Goal: Task Accomplishment & Management: Complete application form

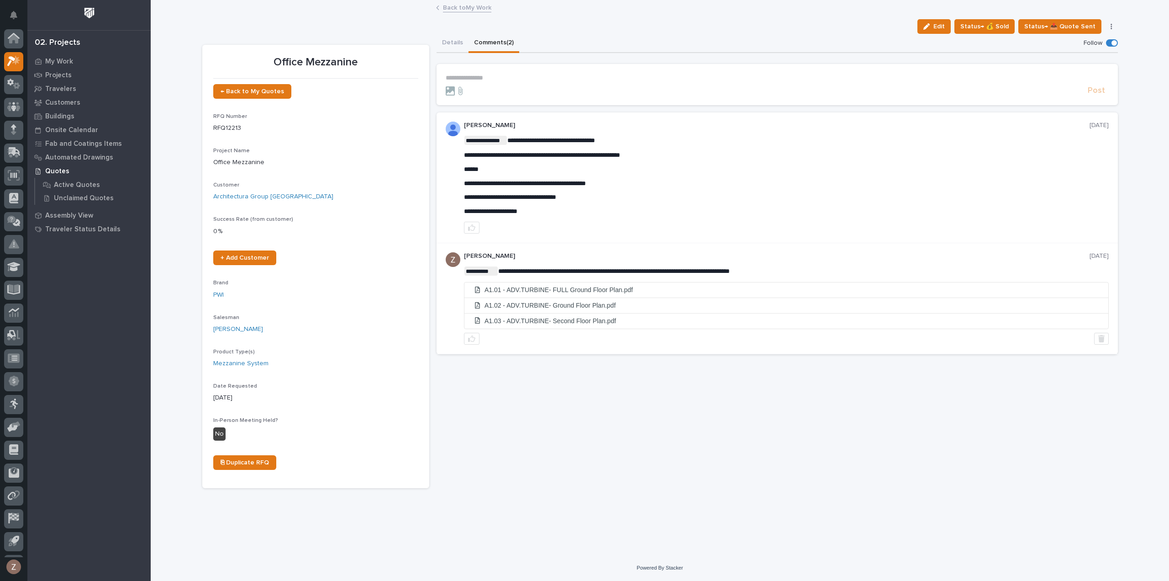
scroll to position [20, 0]
click at [7, 44] on icon at bounding box center [13, 41] width 13 height 11
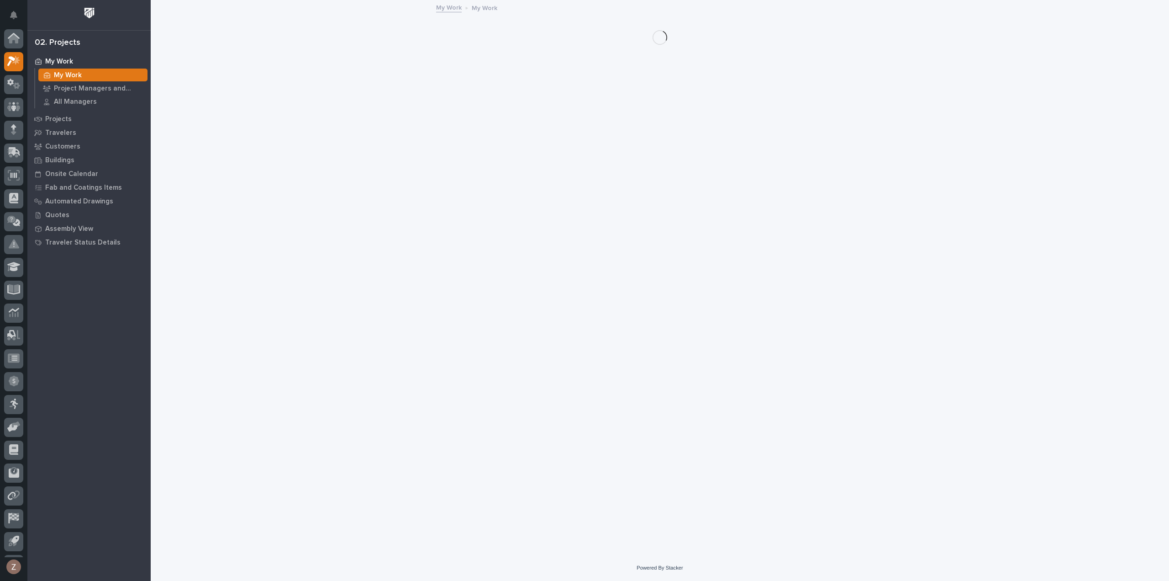
scroll to position [20, 0]
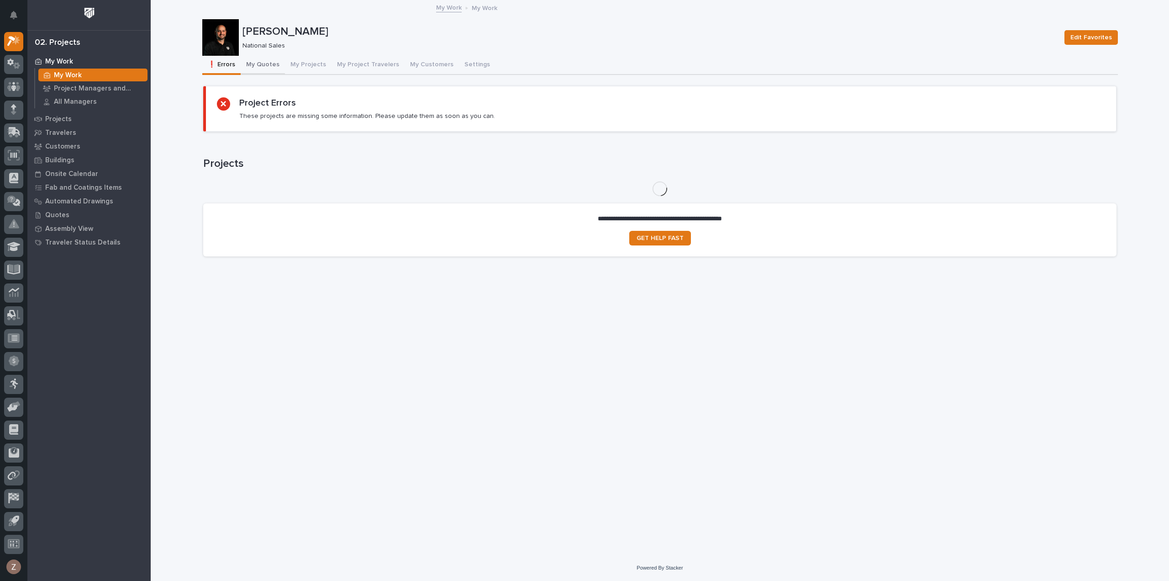
click at [265, 68] on button "My Quotes" at bounding box center [263, 65] width 44 height 19
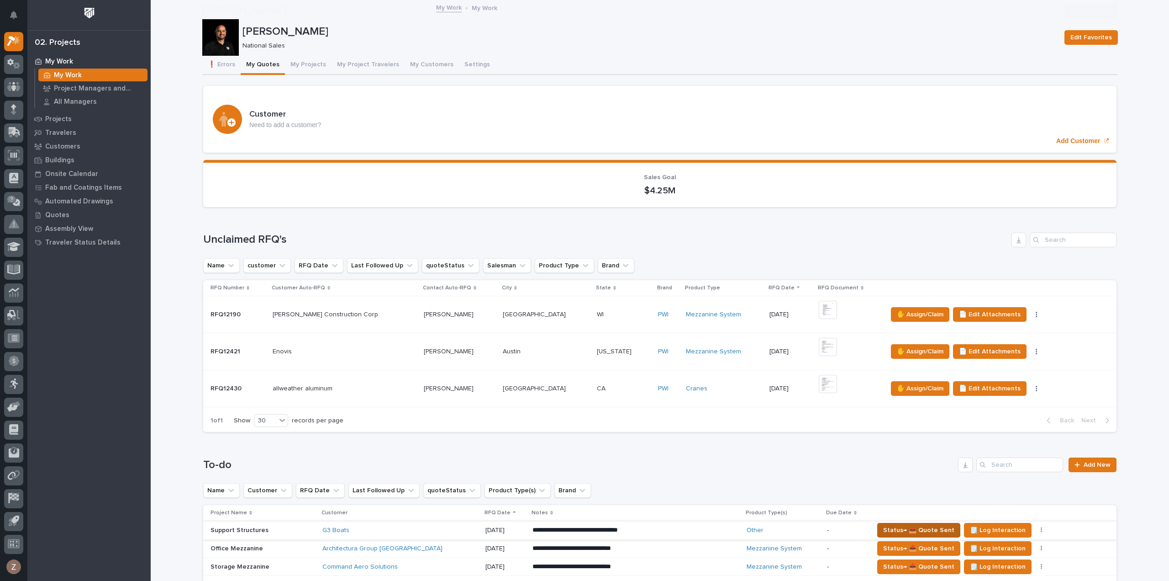
click at [894, 524] on span "Status→ 📤 Quote Sent" at bounding box center [918, 529] width 71 height 11
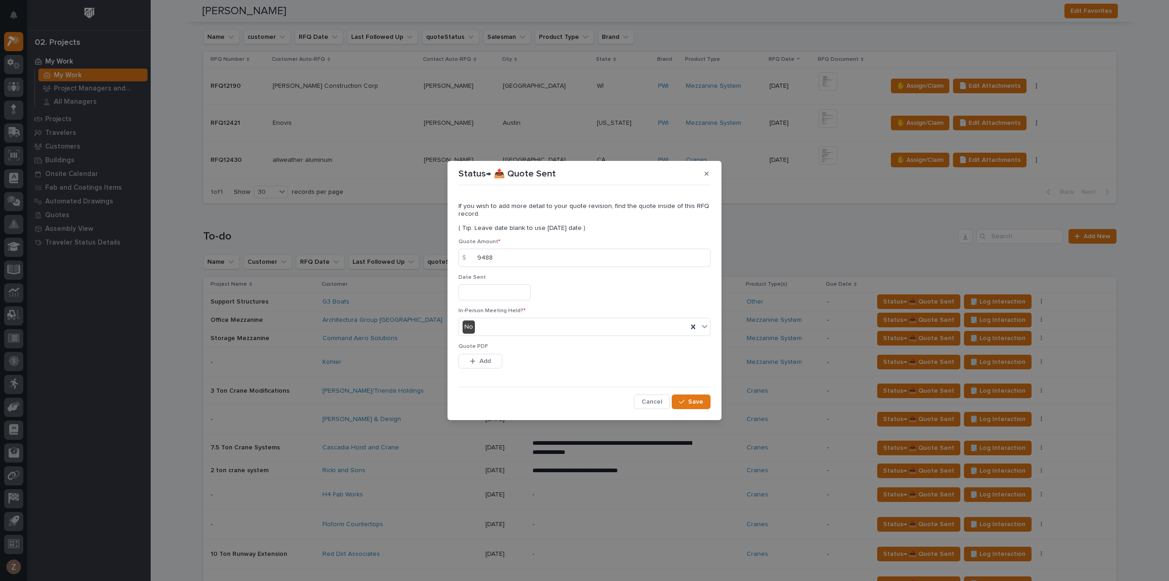
type input "9488"
click at [503, 290] on input "text" at bounding box center [495, 292] width 72 height 16
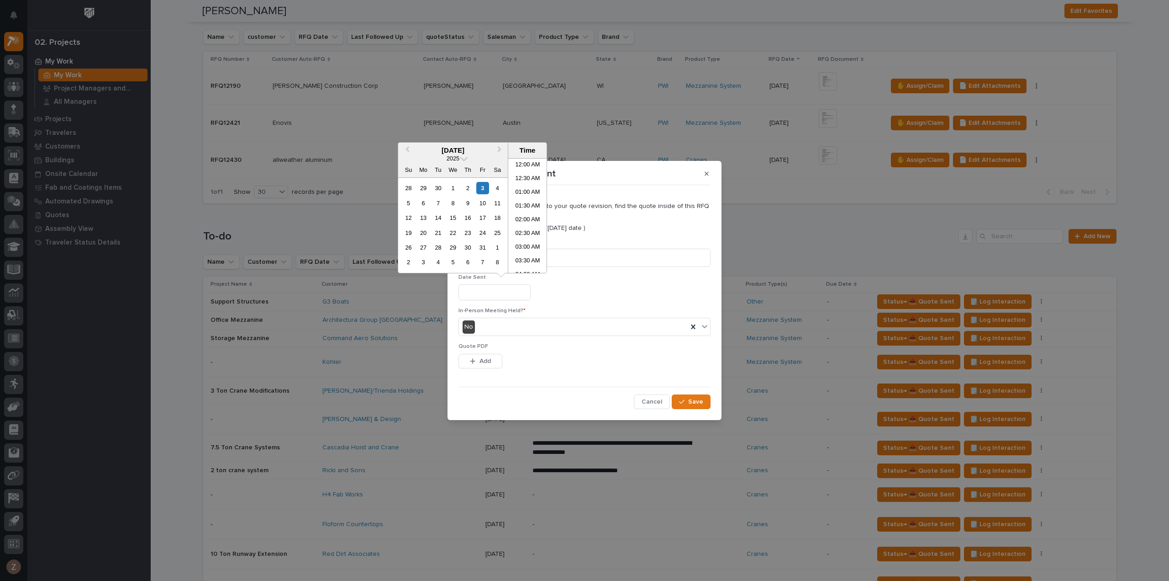
scroll to position [347, 0]
click at [526, 202] on li "02:00 PM" at bounding box center [527, 202] width 39 height 14
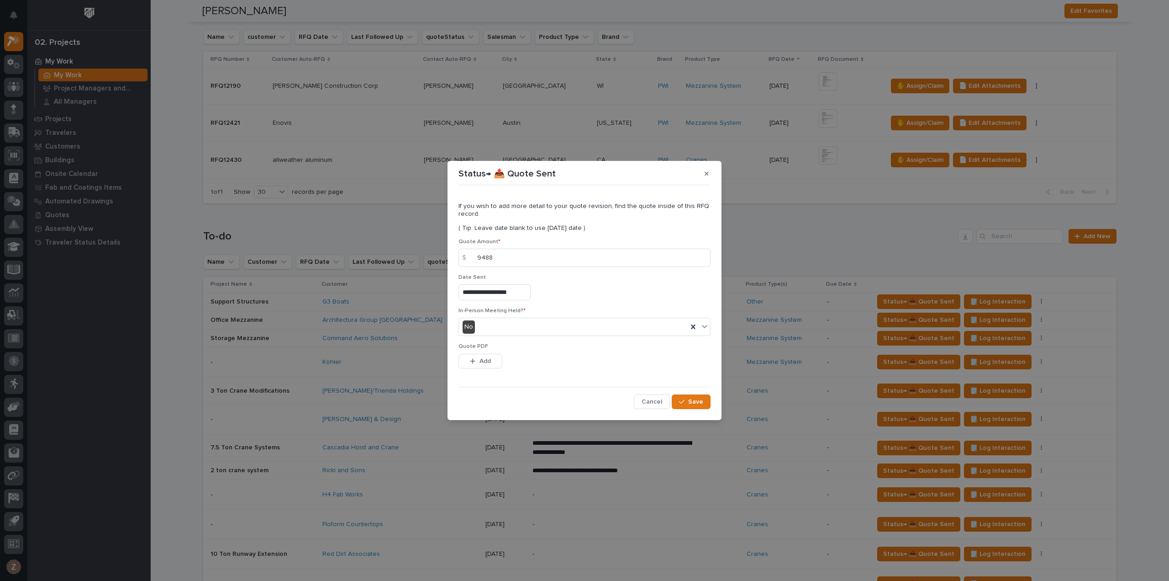
type input "**********"
click at [698, 400] on span "Save" at bounding box center [695, 401] width 15 height 8
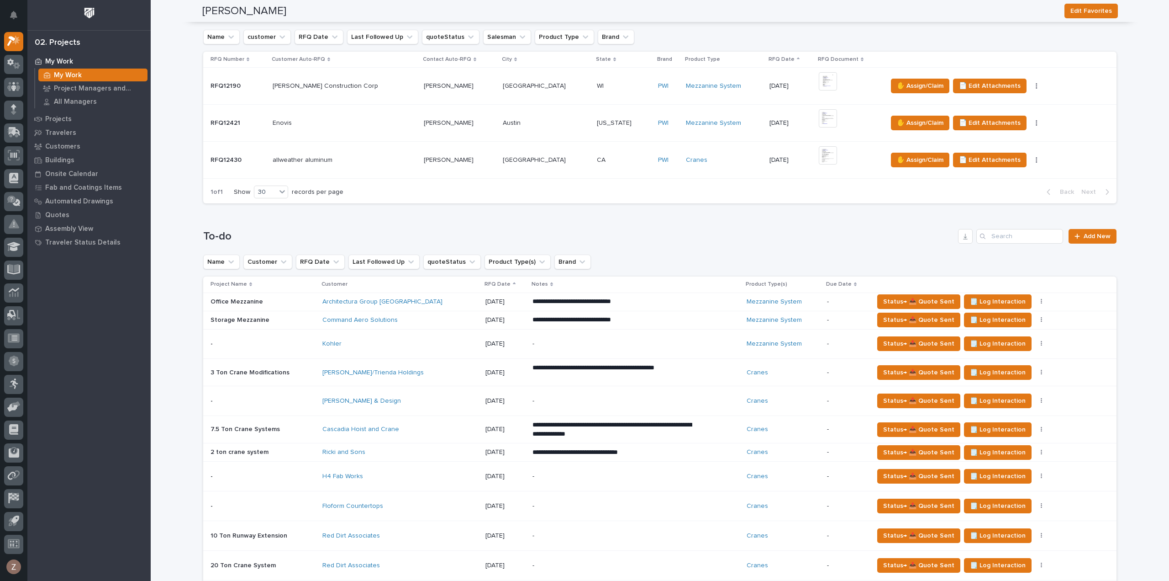
scroll to position [0, 0]
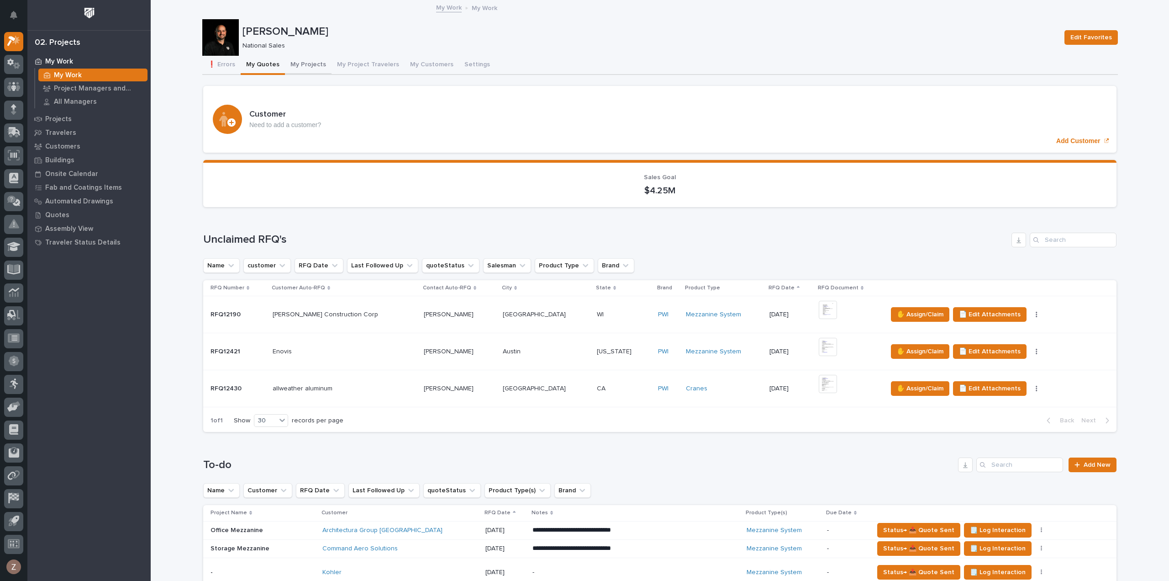
click at [303, 60] on button "My Projects" at bounding box center [308, 65] width 47 height 19
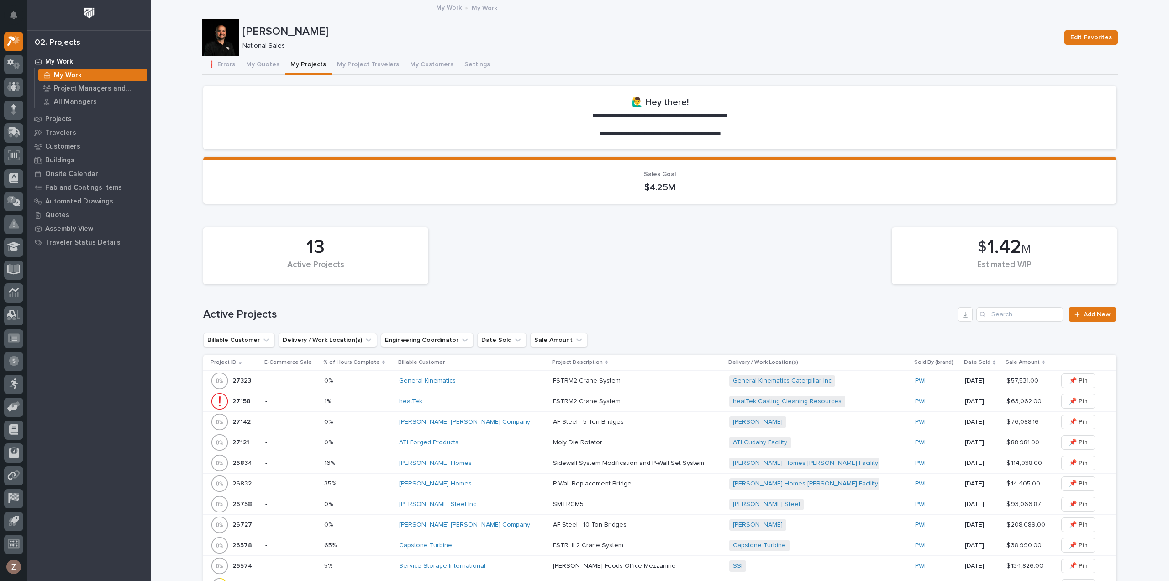
click at [483, 380] on div "General Kinematics" at bounding box center [472, 381] width 147 height 8
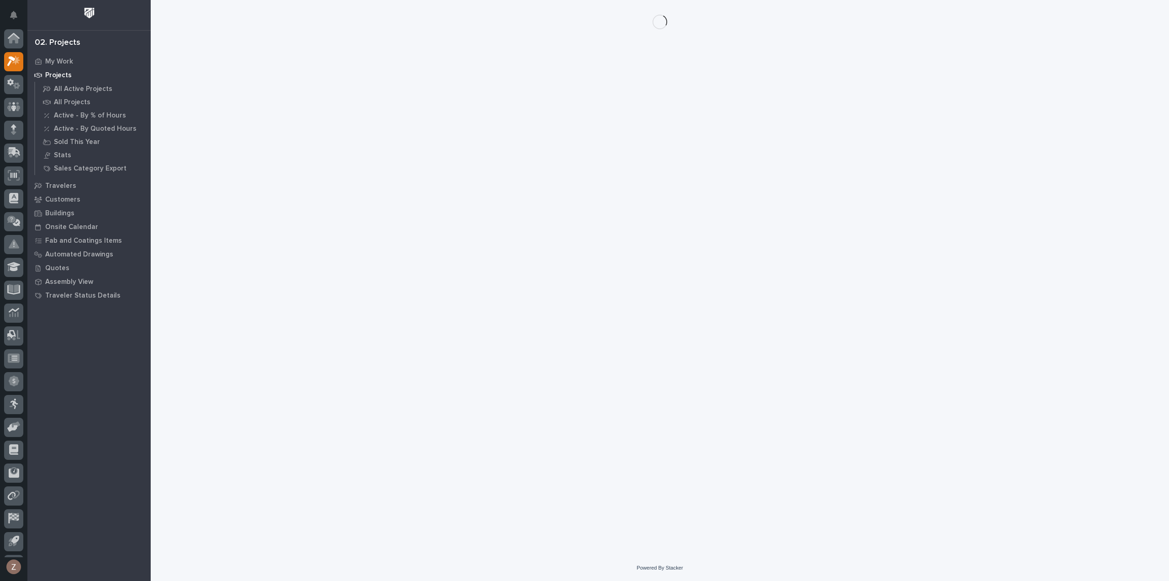
scroll to position [20, 0]
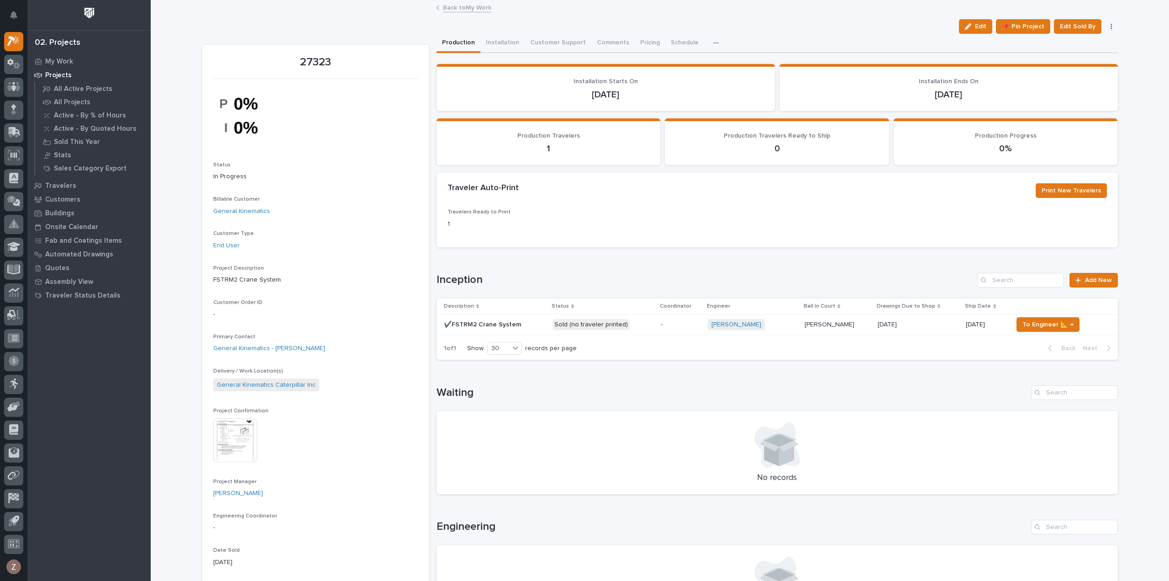
click at [640, 322] on p "Sold (no traveler printed)" at bounding box center [603, 324] width 100 height 11
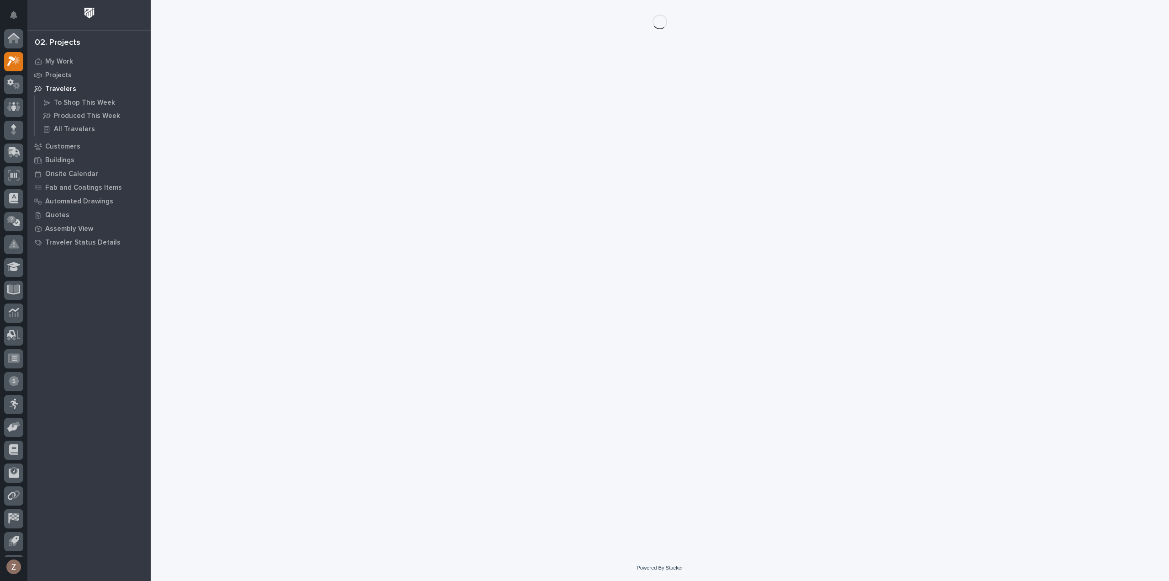
scroll to position [20, 0]
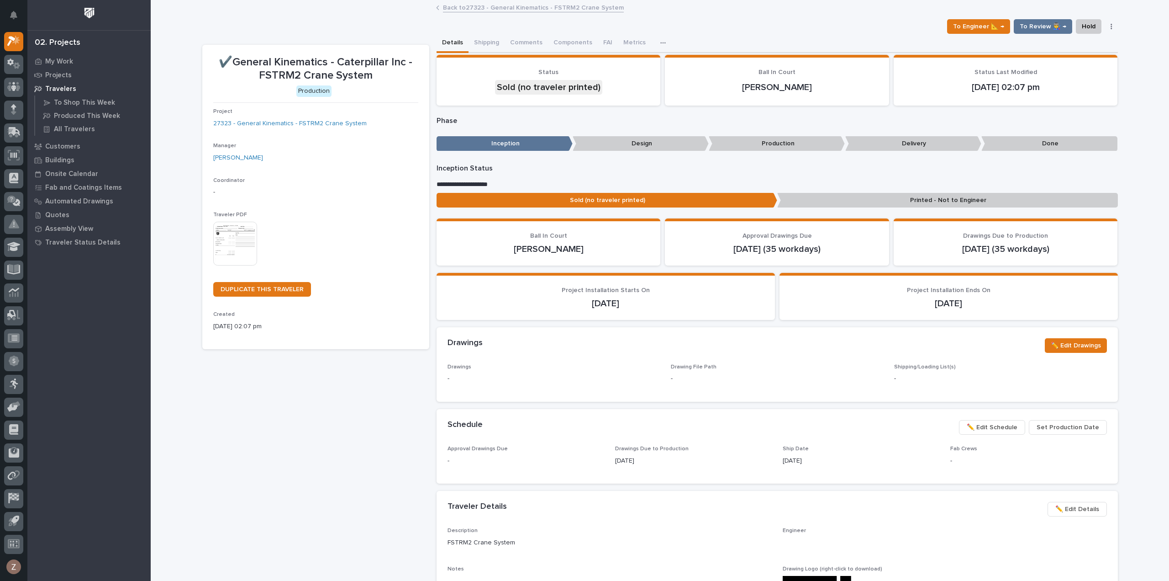
click at [239, 235] on img at bounding box center [235, 244] width 44 height 44
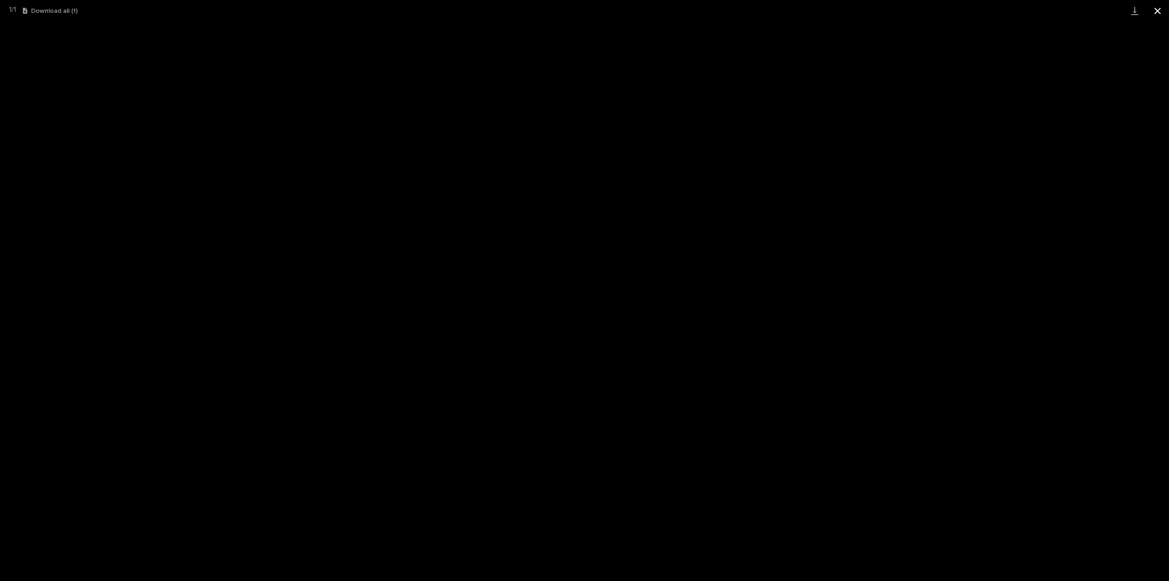
click at [1157, 11] on button "Close gallery" at bounding box center [1157, 10] width 23 height 21
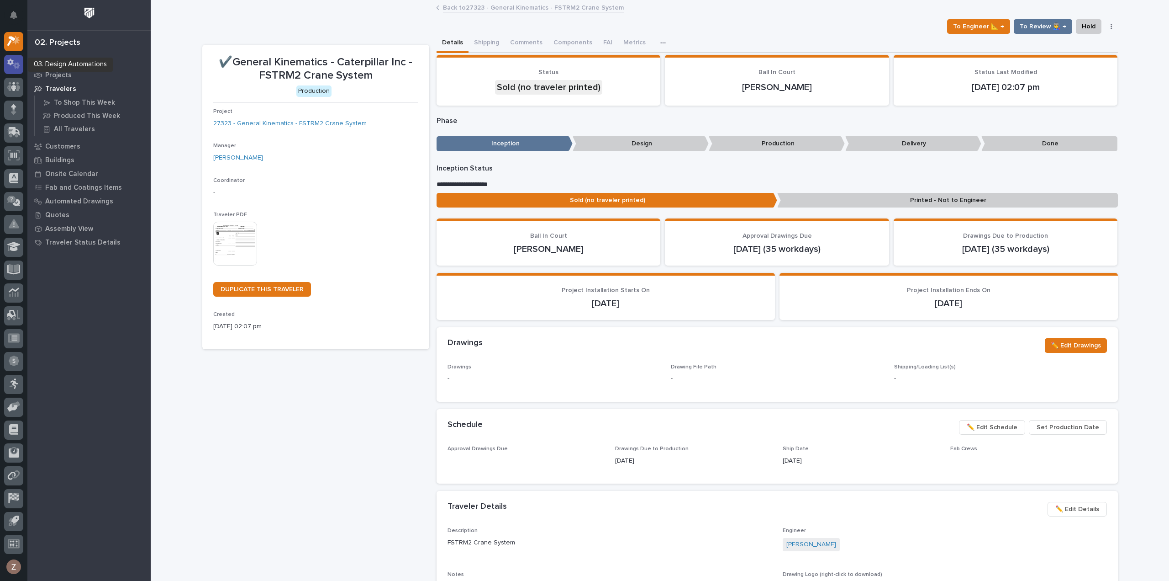
click at [13, 67] on icon at bounding box center [13, 63] width 13 height 11
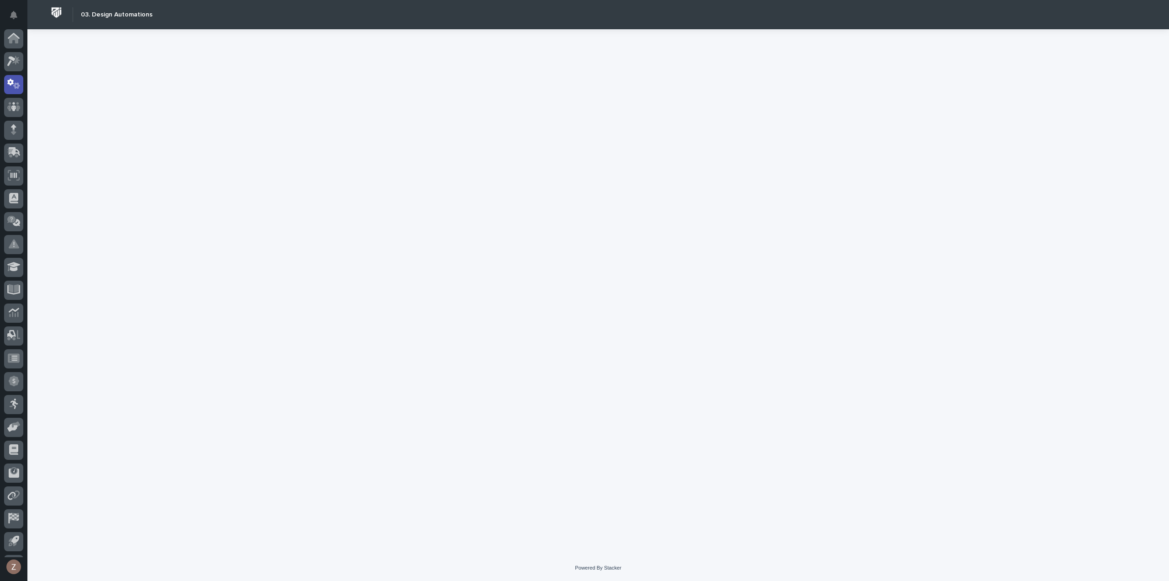
scroll to position [20, 0]
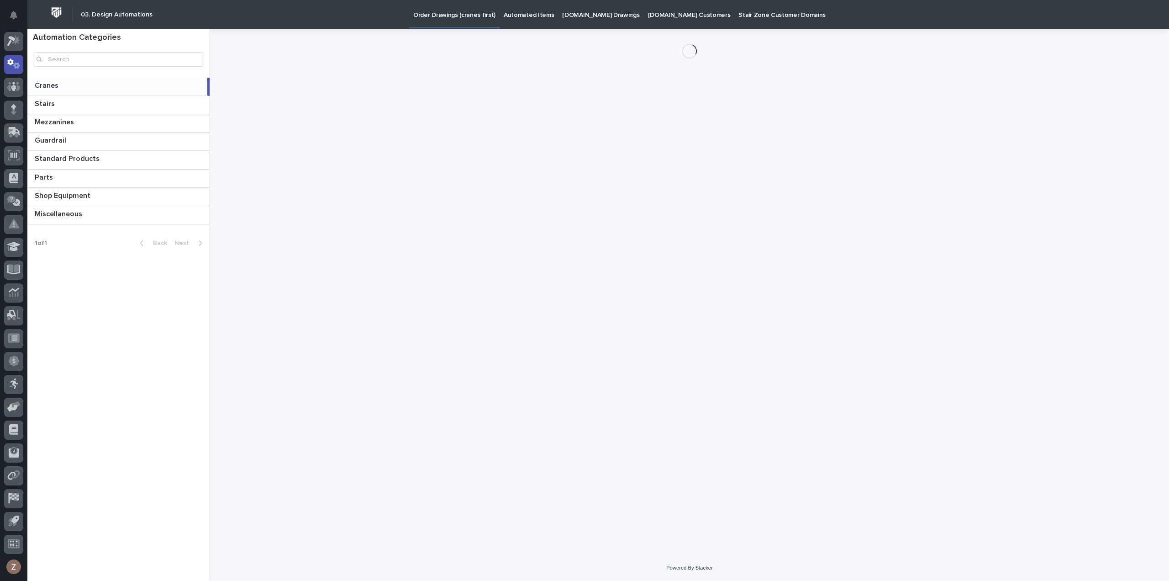
click at [524, 15] on p "Automated Items" at bounding box center [529, 9] width 50 height 19
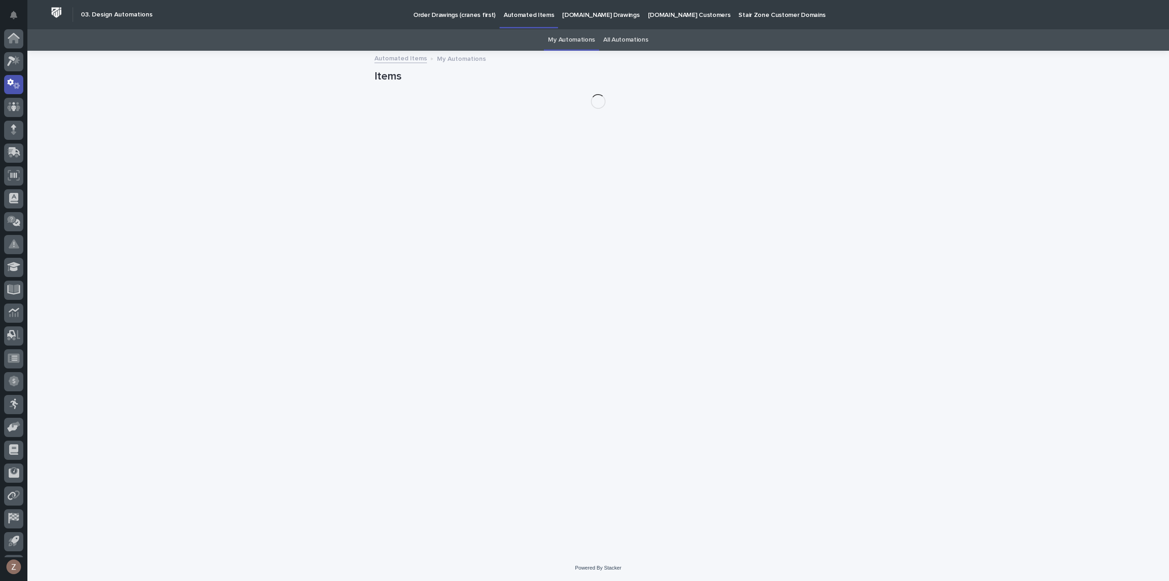
scroll to position [20, 0]
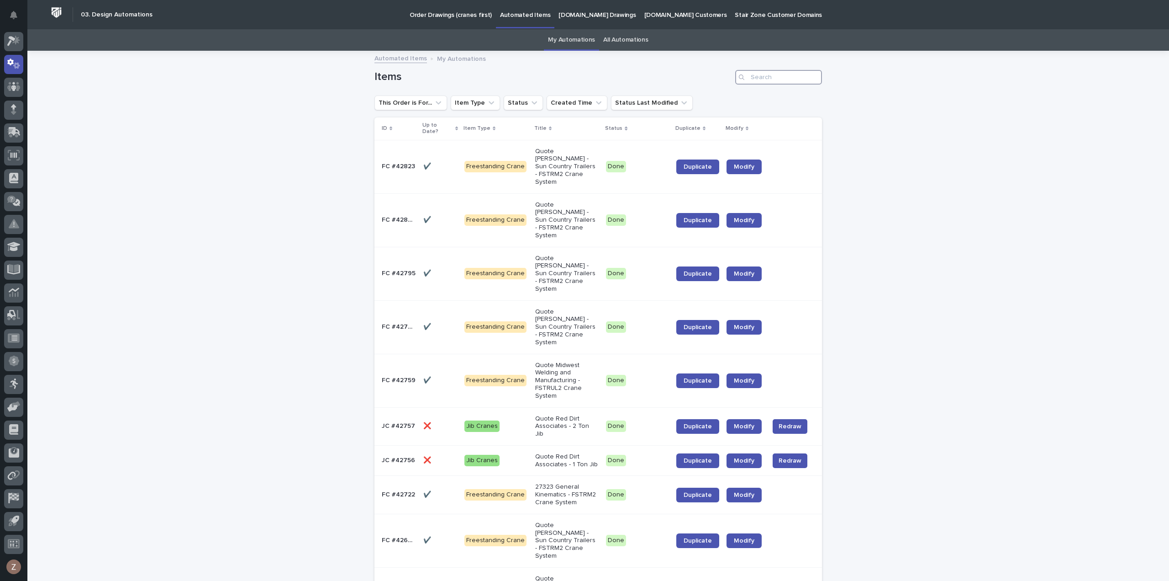
click at [788, 79] on input "Search" at bounding box center [778, 77] width 87 height 15
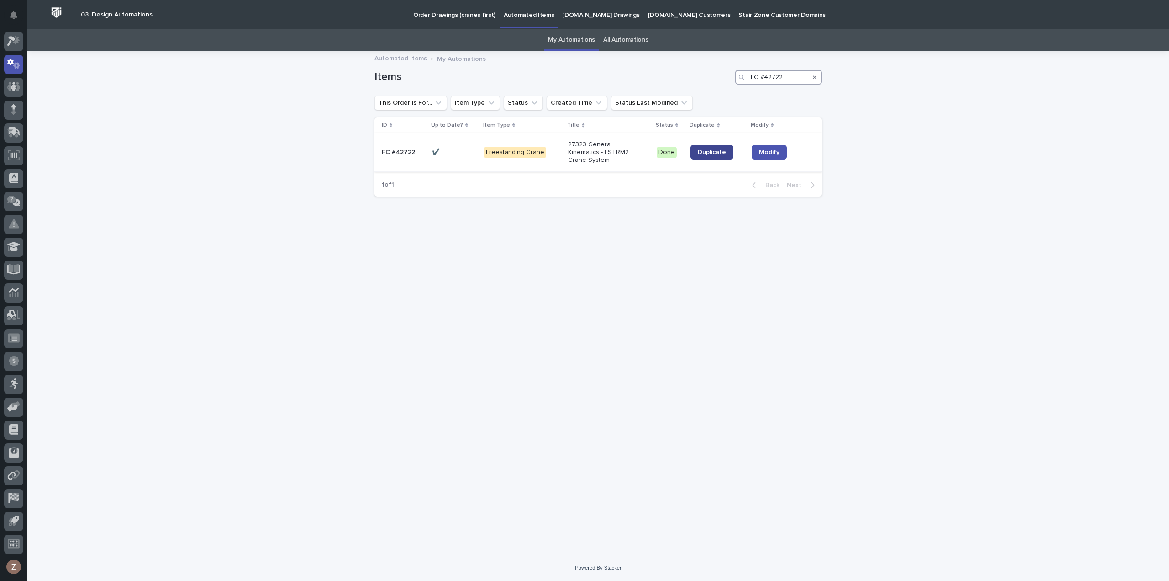
type input "FC #42722"
click at [695, 153] on link "Duplicate" at bounding box center [712, 152] width 43 height 15
click at [15, 60] on icon at bounding box center [13, 63] width 13 height 11
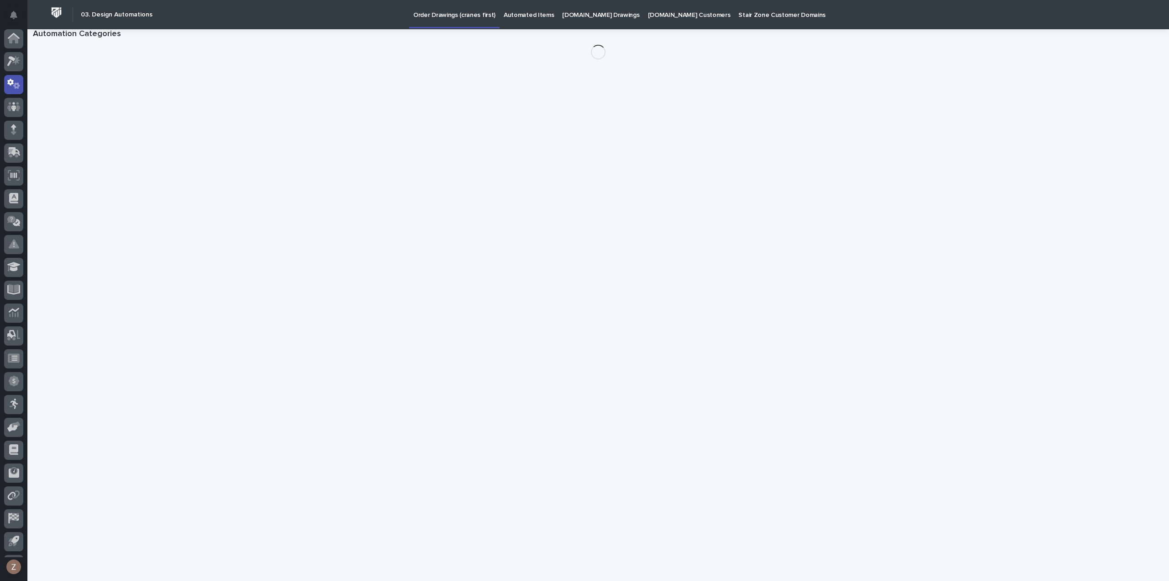
scroll to position [20, 0]
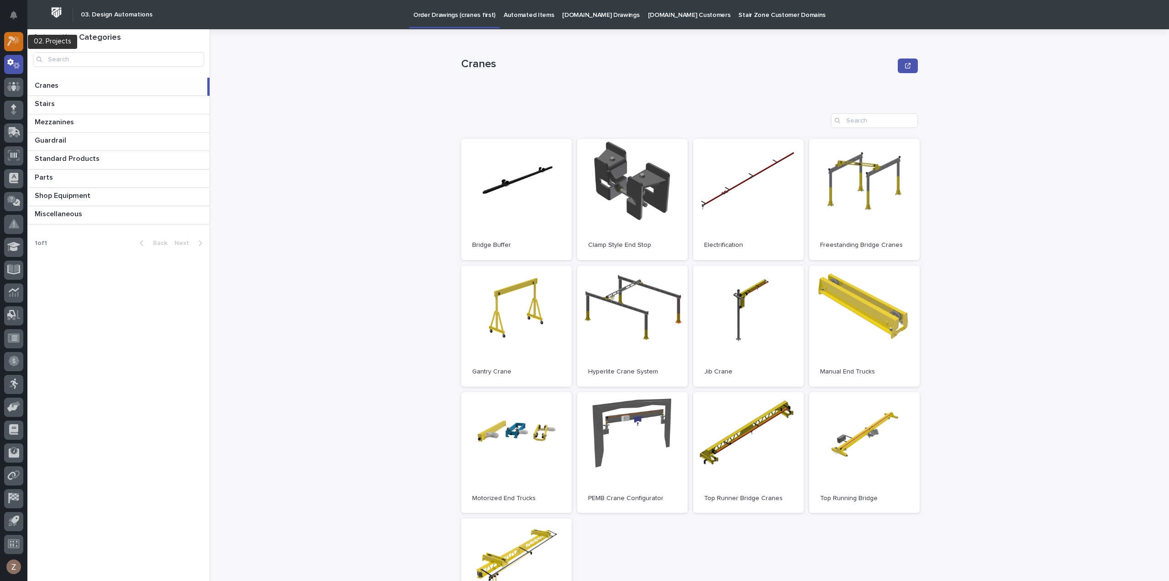
click at [15, 41] on icon at bounding box center [13, 41] width 13 height 11
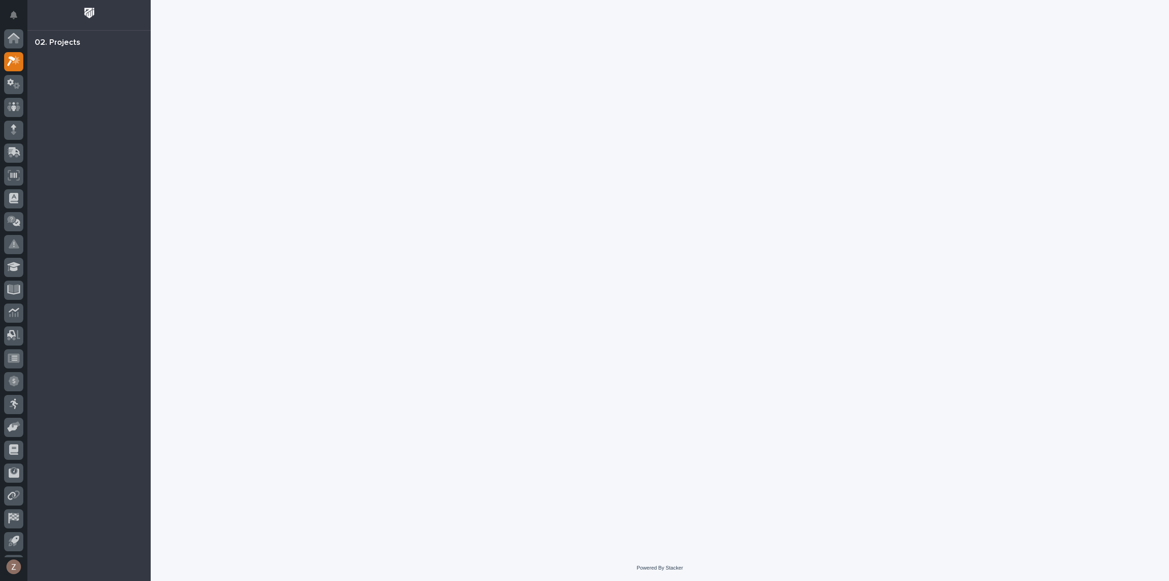
scroll to position [20, 0]
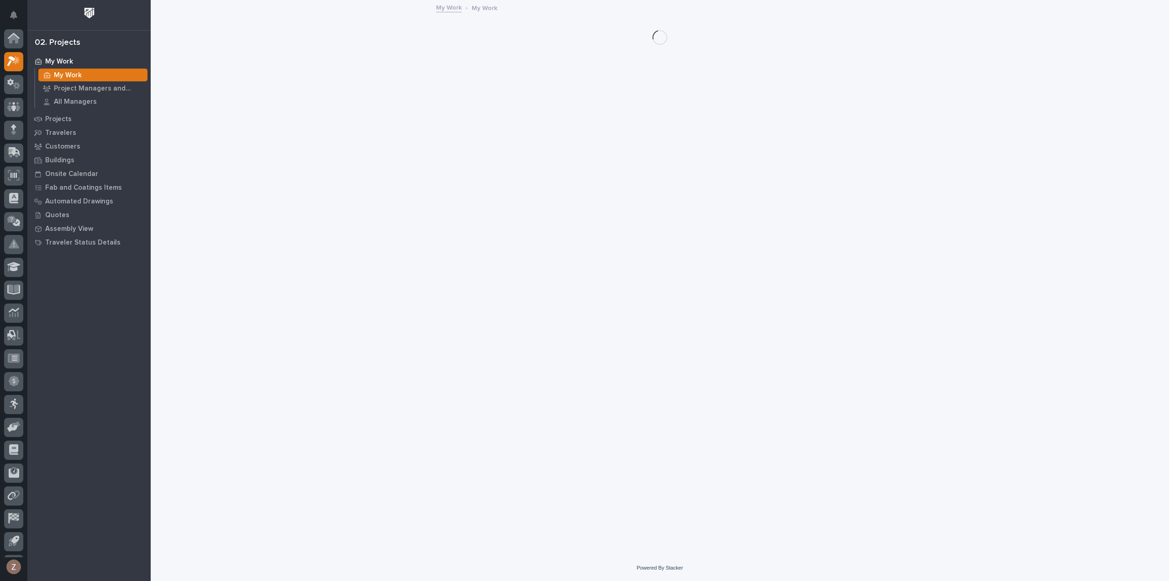
scroll to position [20, 0]
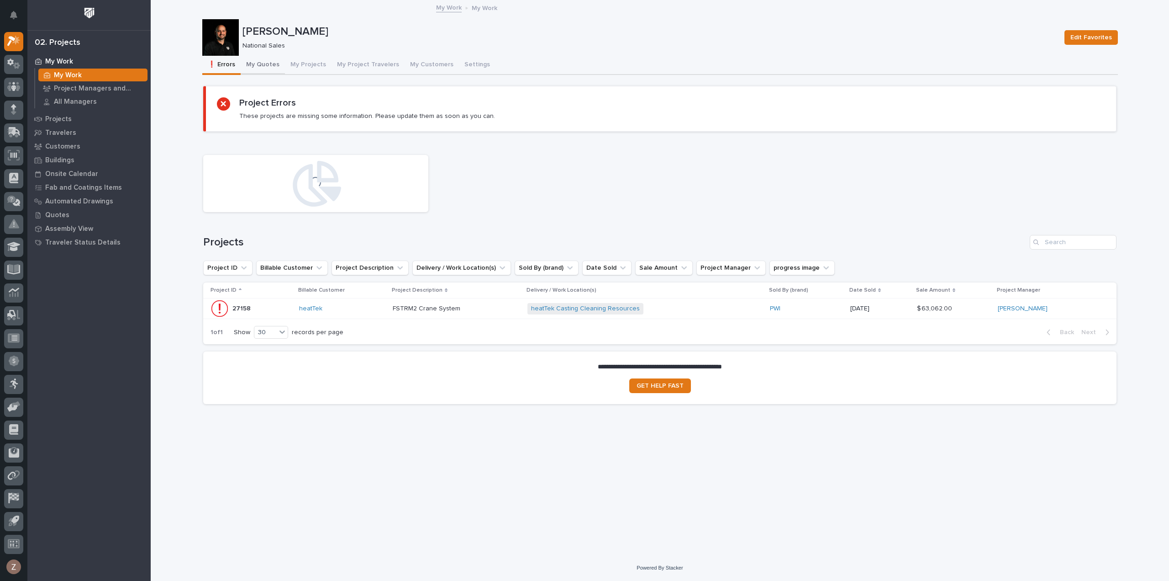
click at [274, 63] on button "My Quotes" at bounding box center [263, 65] width 44 height 19
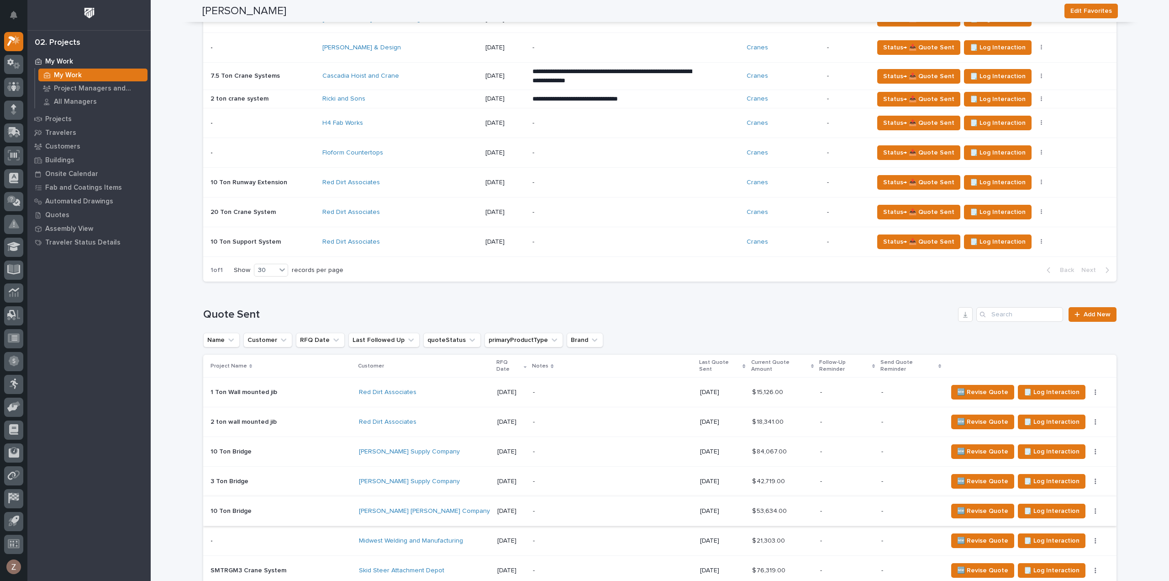
scroll to position [457, 0]
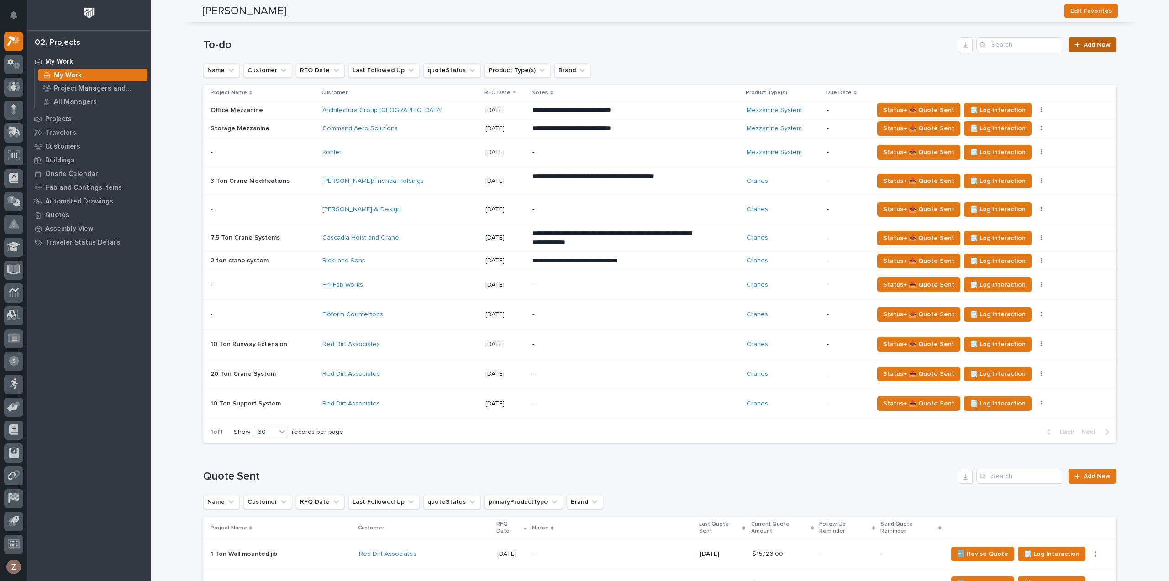
click at [1093, 42] on span "Add New" at bounding box center [1097, 45] width 27 height 6
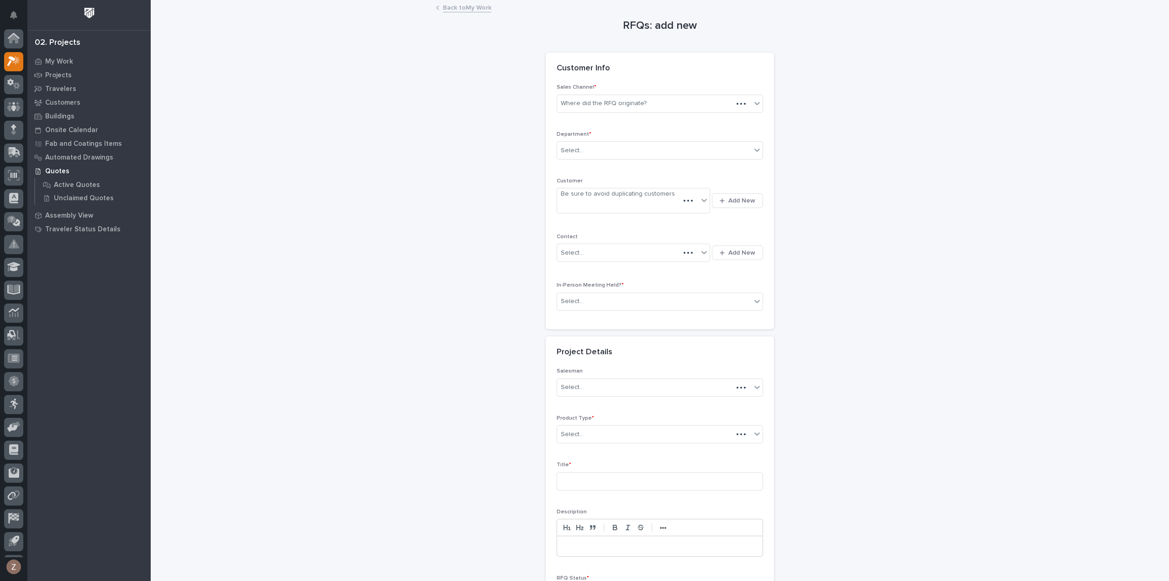
scroll to position [20, 0]
click at [599, 95] on div "Where did the RFQ originate?" at bounding box center [660, 104] width 206 height 18
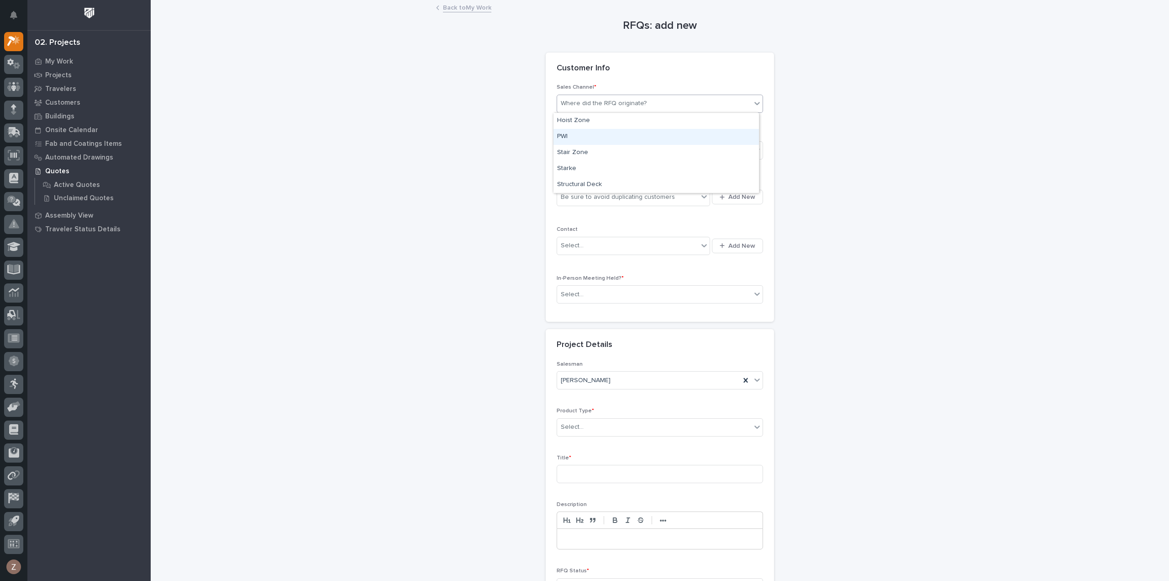
click at [605, 131] on div "PWI" at bounding box center [657, 137] width 206 height 16
click at [597, 147] on div "Select..." at bounding box center [654, 150] width 194 height 15
click at [601, 167] on div "National Sales" at bounding box center [657, 167] width 206 height 16
click at [603, 193] on div "Be sure to avoid duplicating customers" at bounding box center [618, 197] width 114 height 10
type input "*******"
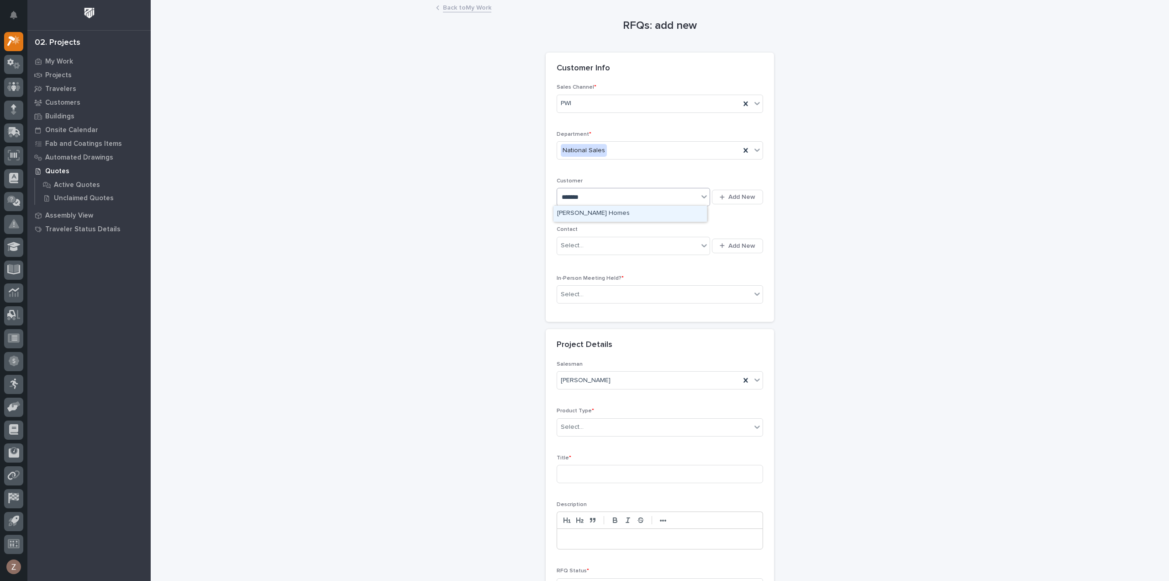
click at [586, 212] on div "Clayton Homes" at bounding box center [630, 214] width 153 height 16
click at [591, 245] on div "Select..." at bounding box center [627, 245] width 141 height 15
type input "*"
type input "********"
click at [736, 246] on span "Add New" at bounding box center [742, 246] width 27 height 8
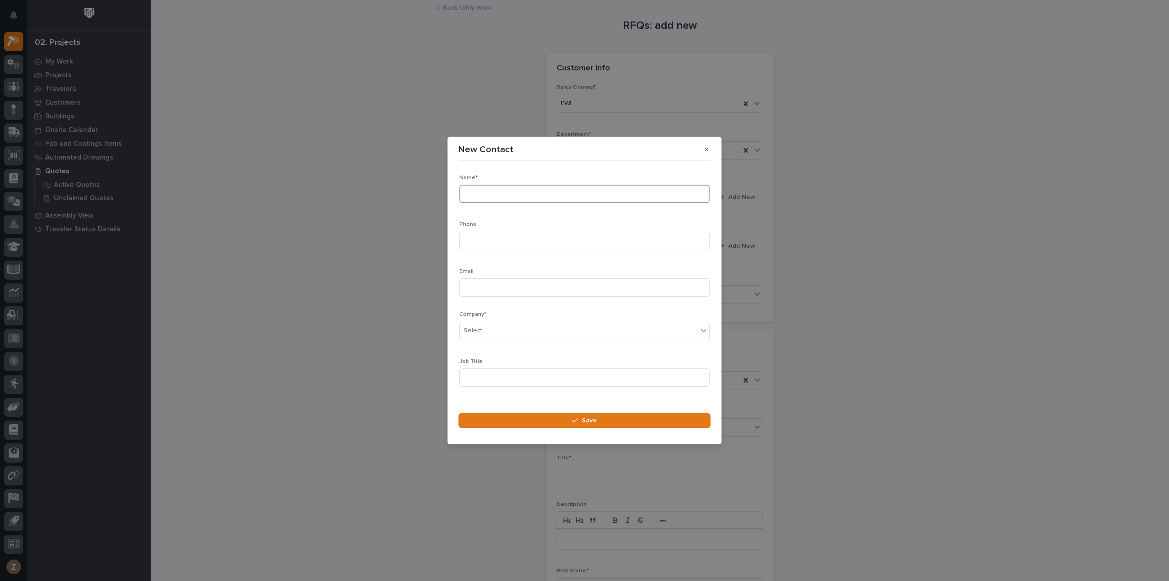
click at [528, 195] on input at bounding box center [585, 194] width 250 height 18
type input "Colton Steele"
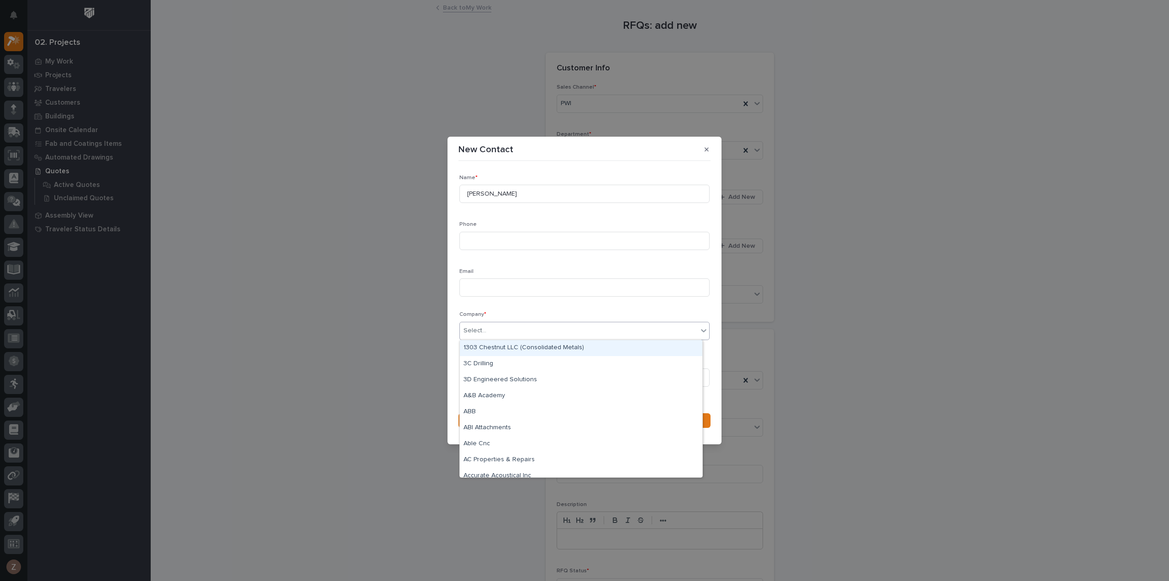
click at [479, 330] on div "Select..." at bounding box center [475, 331] width 23 height 10
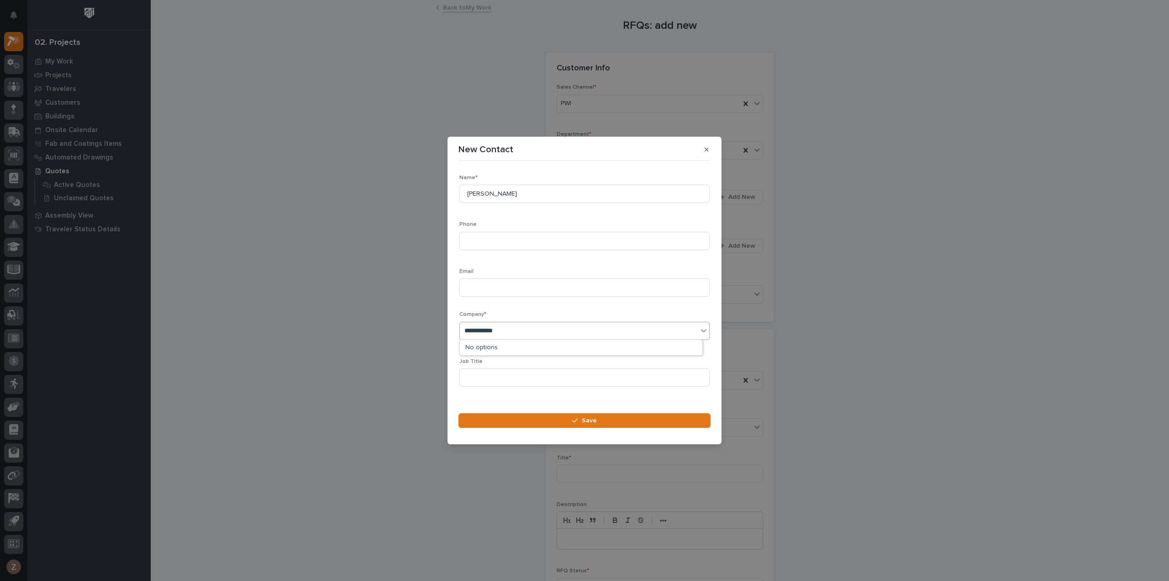
type input "**********"
click at [526, 347] on div "Clayton Homes" at bounding box center [581, 348] width 243 height 16
click at [540, 421] on button "Save" at bounding box center [585, 420] width 252 height 15
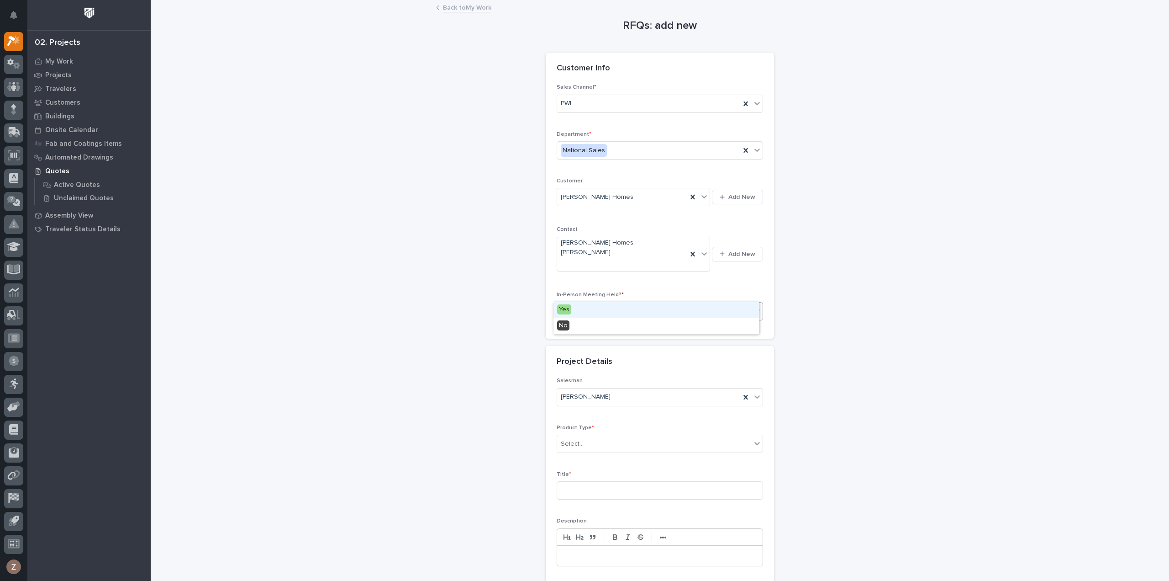
click at [627, 303] on div "Select..." at bounding box center [654, 310] width 194 height 15
click at [614, 318] on div "No" at bounding box center [657, 326] width 206 height 16
click at [608, 303] on div "No" at bounding box center [648, 310] width 183 height 15
click at [602, 312] on div "Yes" at bounding box center [657, 310] width 206 height 16
click at [593, 436] on div "Select..." at bounding box center [654, 443] width 194 height 15
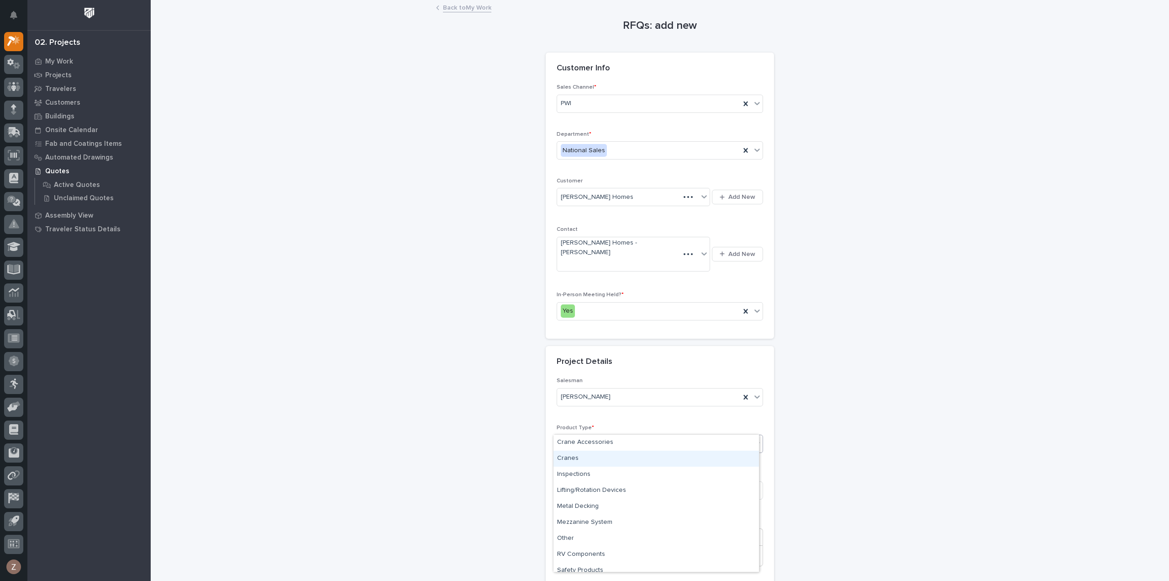
click at [615, 462] on div "Cranes" at bounding box center [657, 458] width 206 height 16
click at [615, 481] on input at bounding box center [660, 490] width 206 height 18
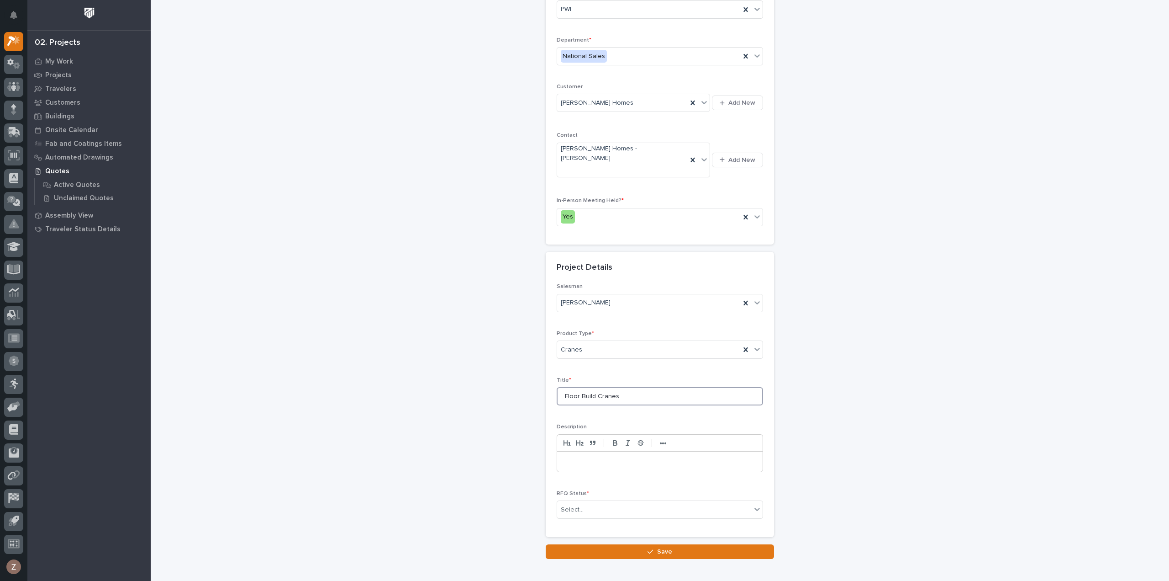
scroll to position [124, 0]
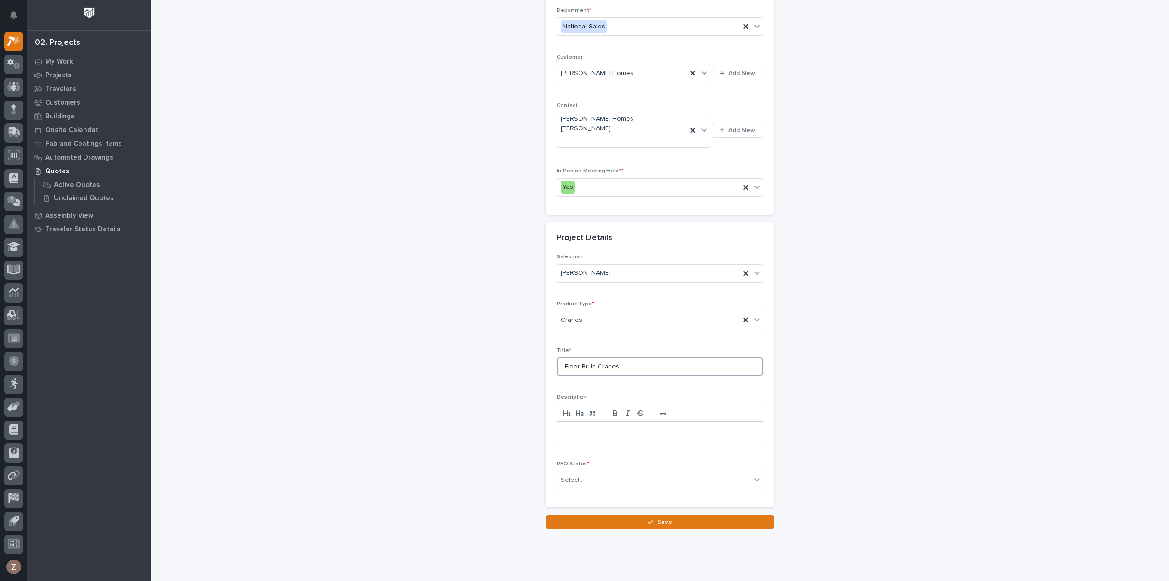
type input "Floor Build Cranes"
click at [584, 472] on div "Select..." at bounding box center [654, 479] width 194 height 15
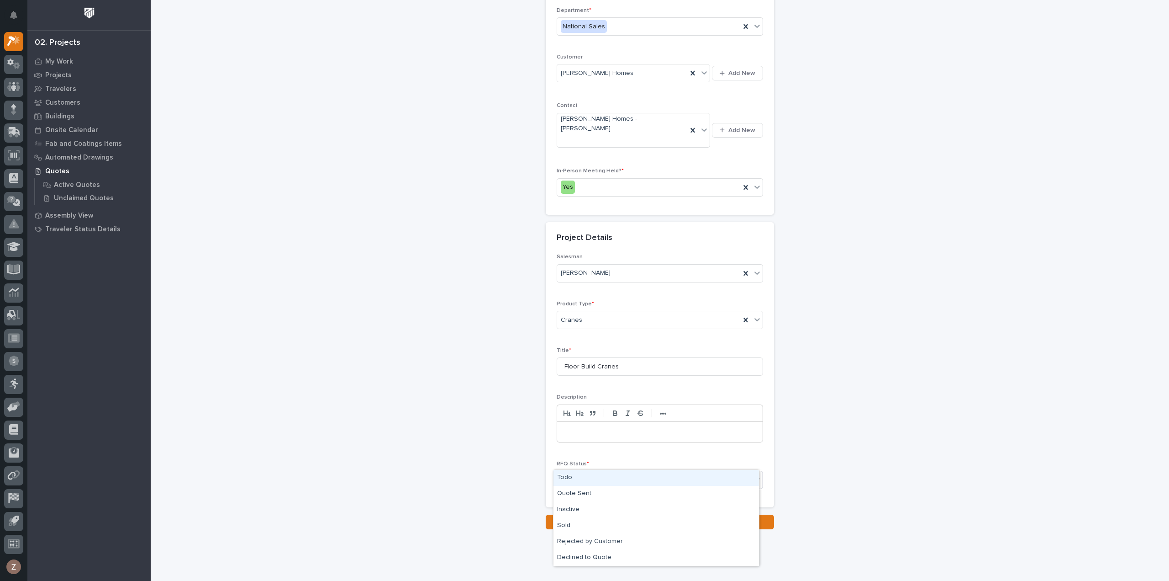
click at [580, 478] on div "Todo" at bounding box center [657, 478] width 206 height 16
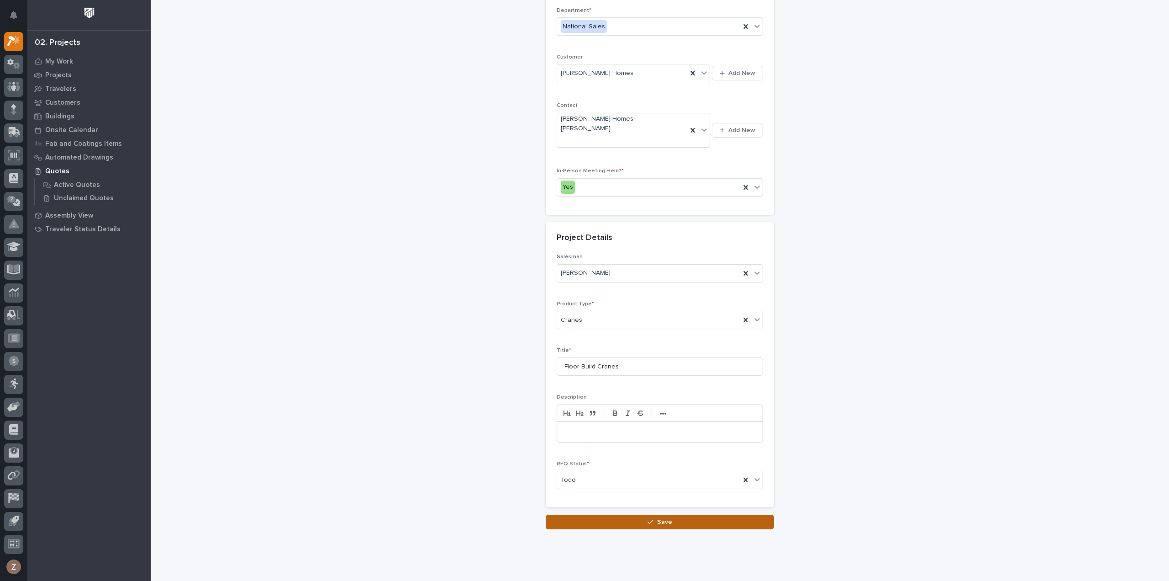
click at [603, 514] on button "Save" at bounding box center [660, 521] width 228 height 15
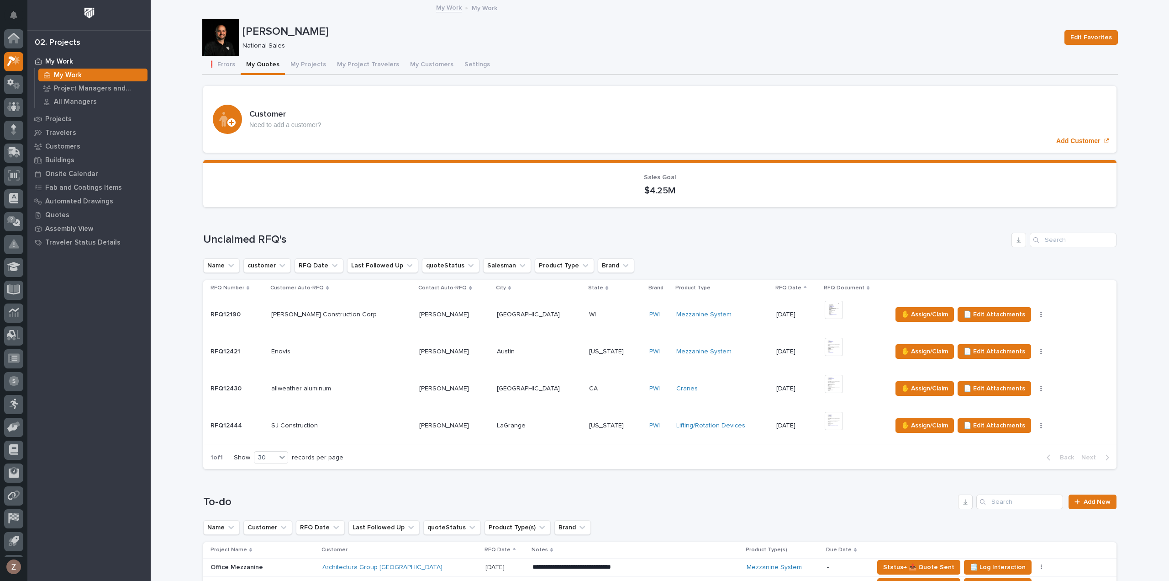
scroll to position [20, 0]
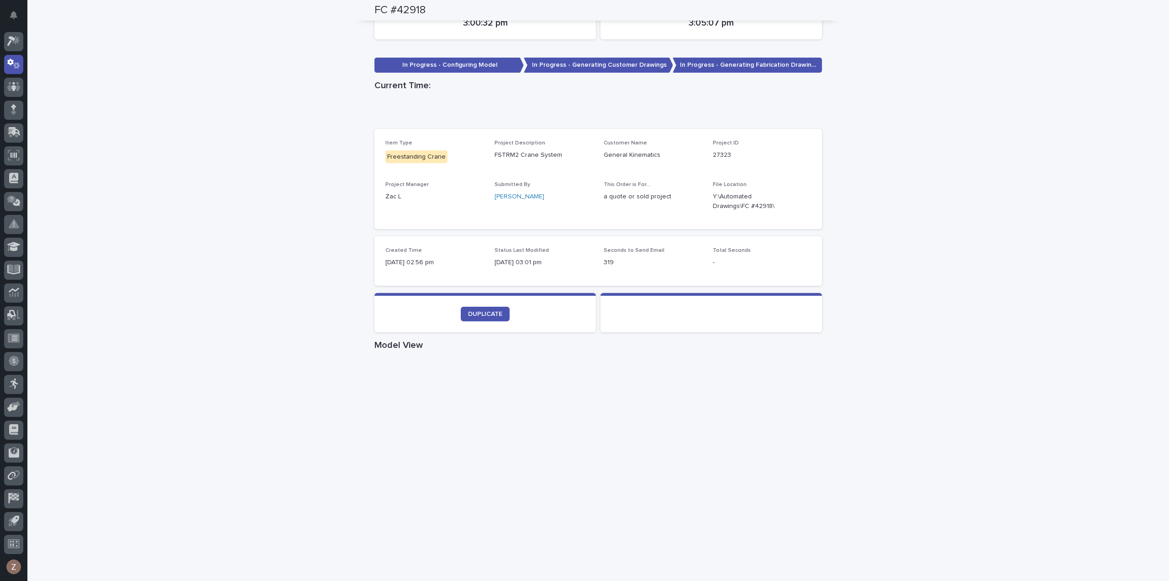
scroll to position [365, 0]
